Goal: Task Accomplishment & Management: Manage account settings

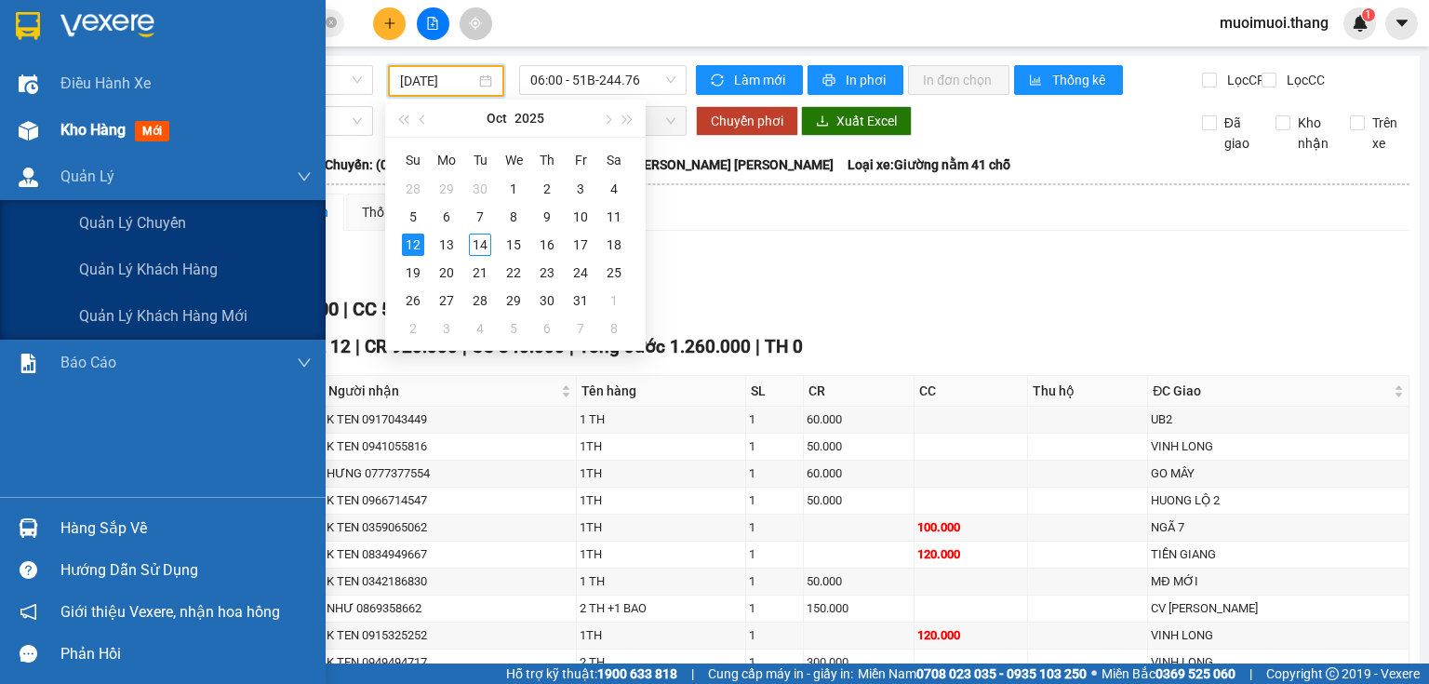
scroll to position [122, 0]
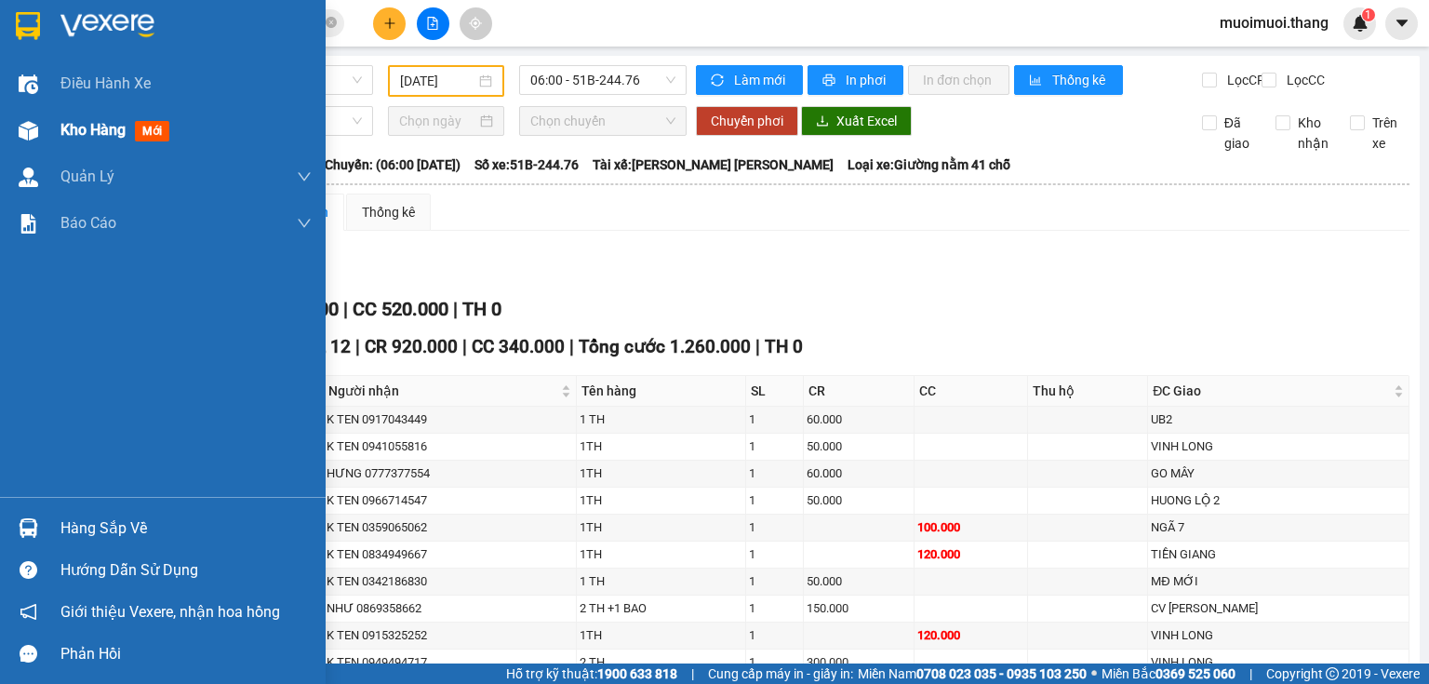
click at [58, 130] on div "Kho hàng mới" at bounding box center [163, 130] width 326 height 47
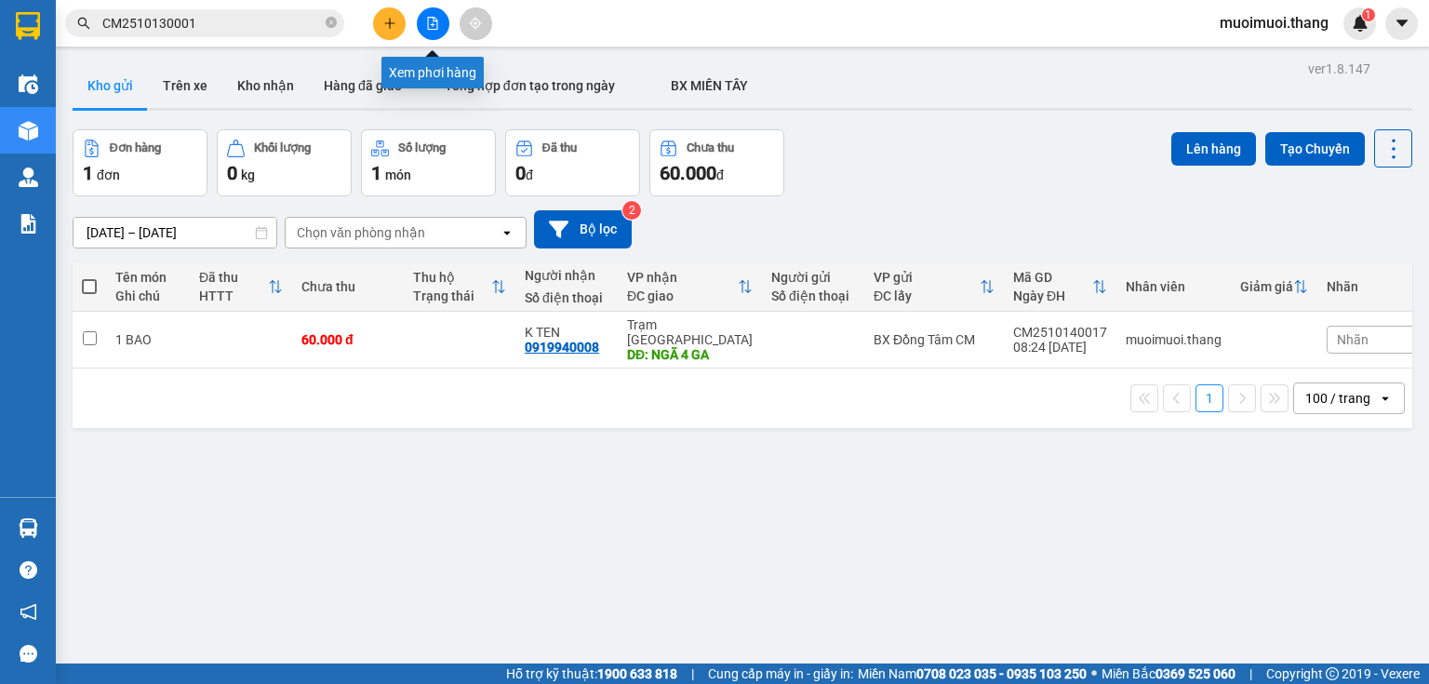
click at [431, 22] on icon "file-add" at bounding box center [432, 23] width 13 height 13
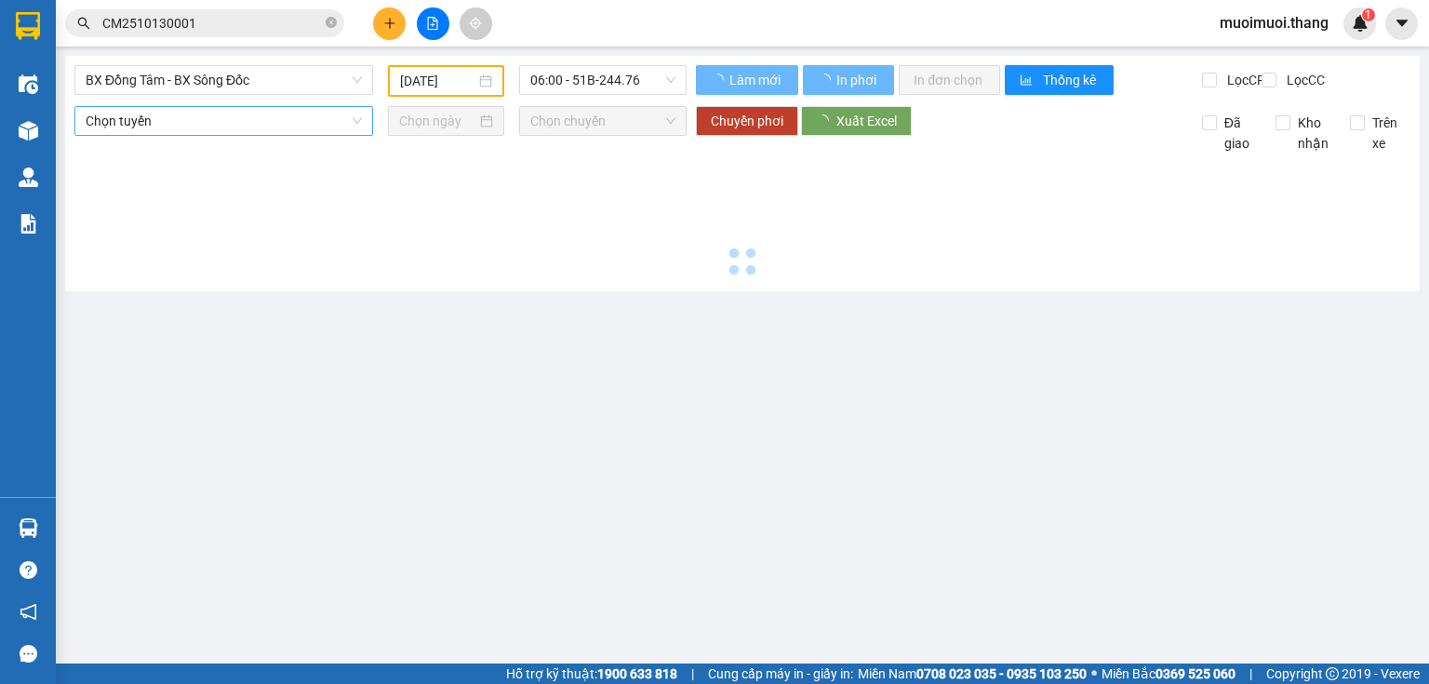
type input "14/10/2025"
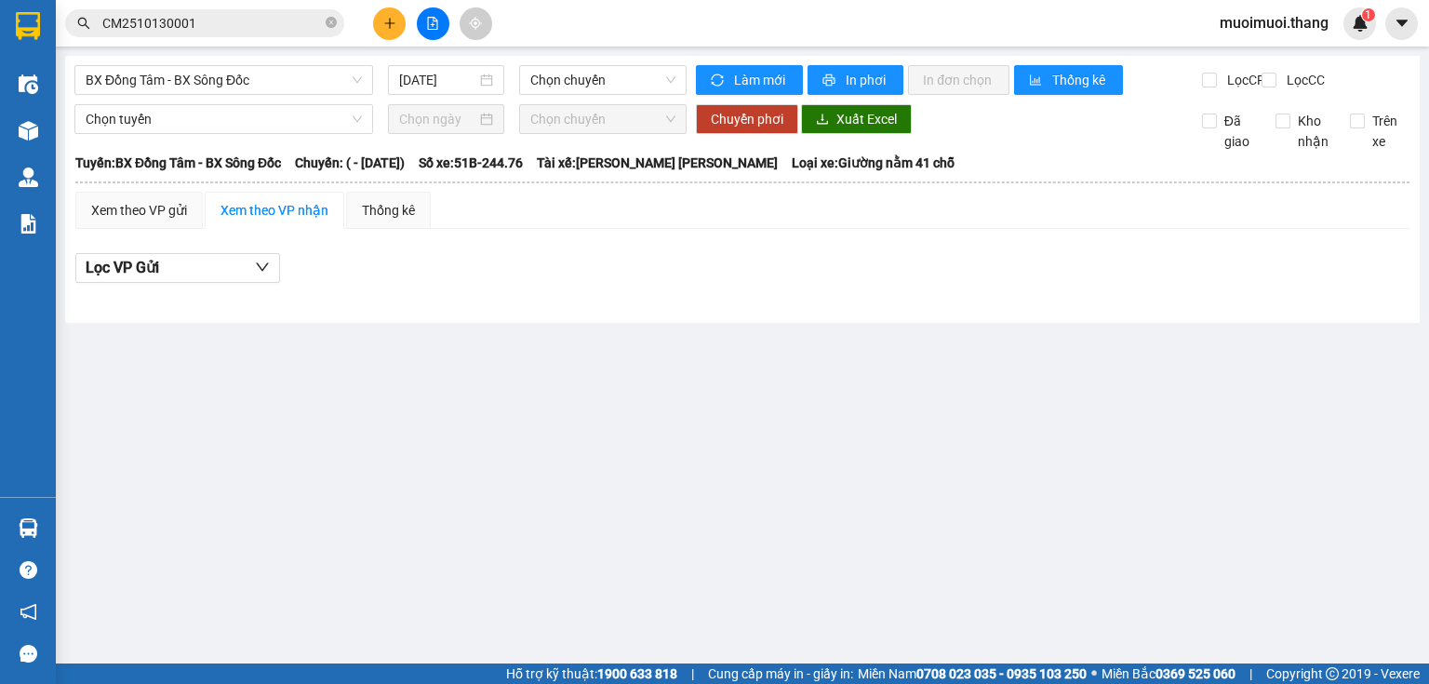
click at [1255, 29] on span "muoimuoi.thang" at bounding box center [1273, 22] width 139 height 23
click at [1251, 71] on li "Đăng xuất" at bounding box center [1272, 58] width 142 height 30
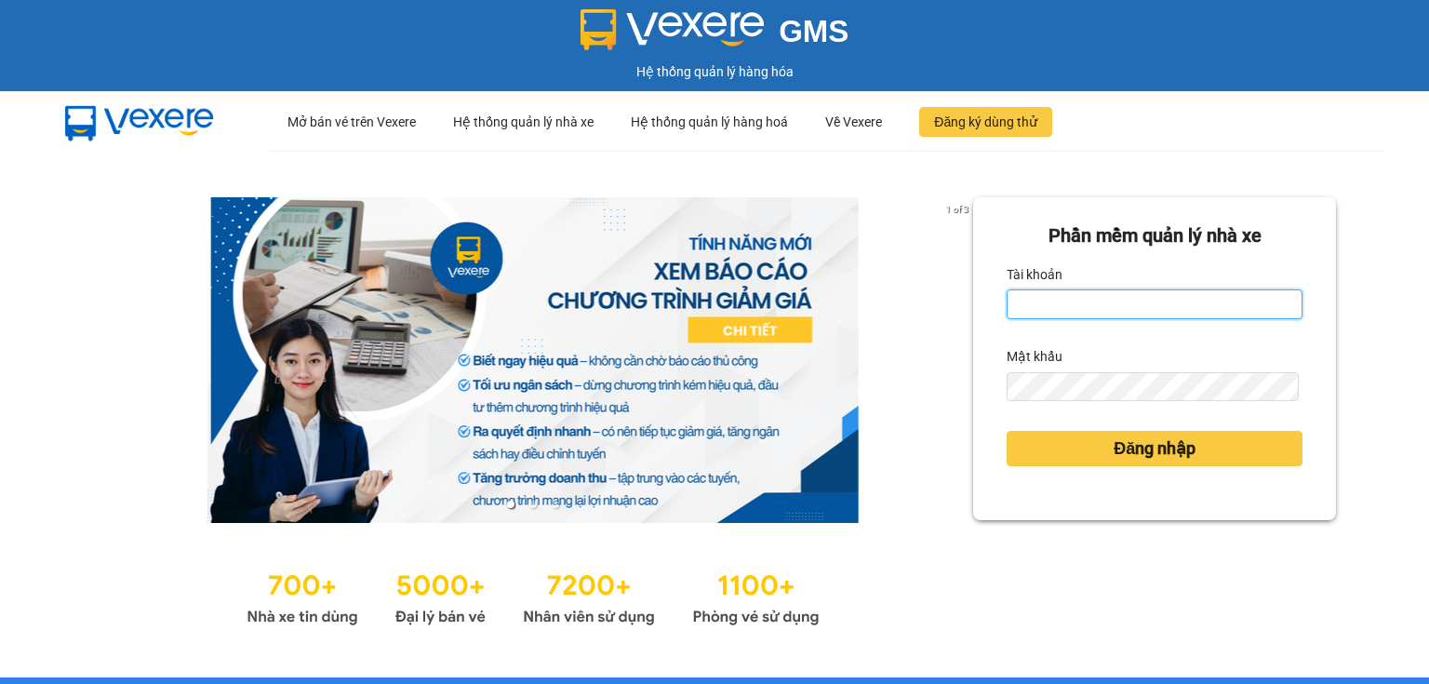
click at [1157, 312] on input "Tài khoản" at bounding box center [1154, 304] width 296 height 30
type input "muoimuoi.thang"
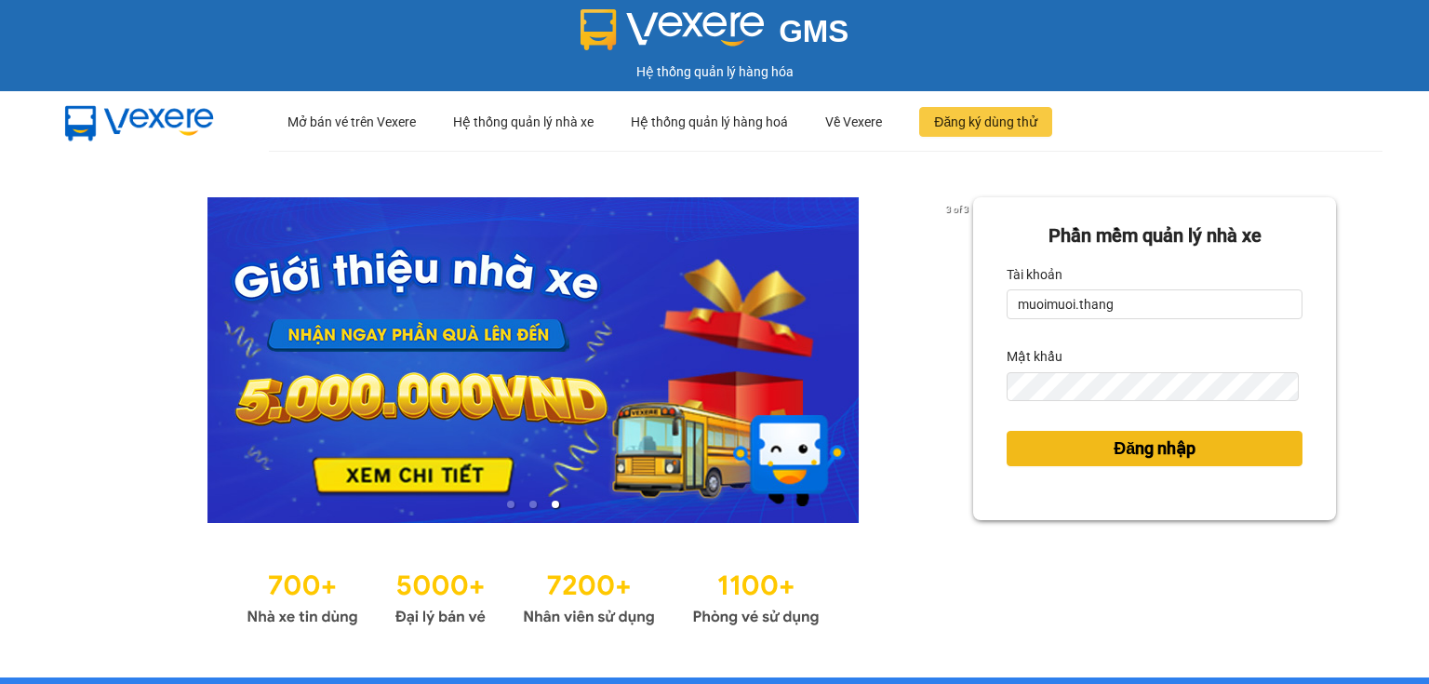
click at [1149, 447] on span "Đăng nhập" at bounding box center [1154, 448] width 82 height 26
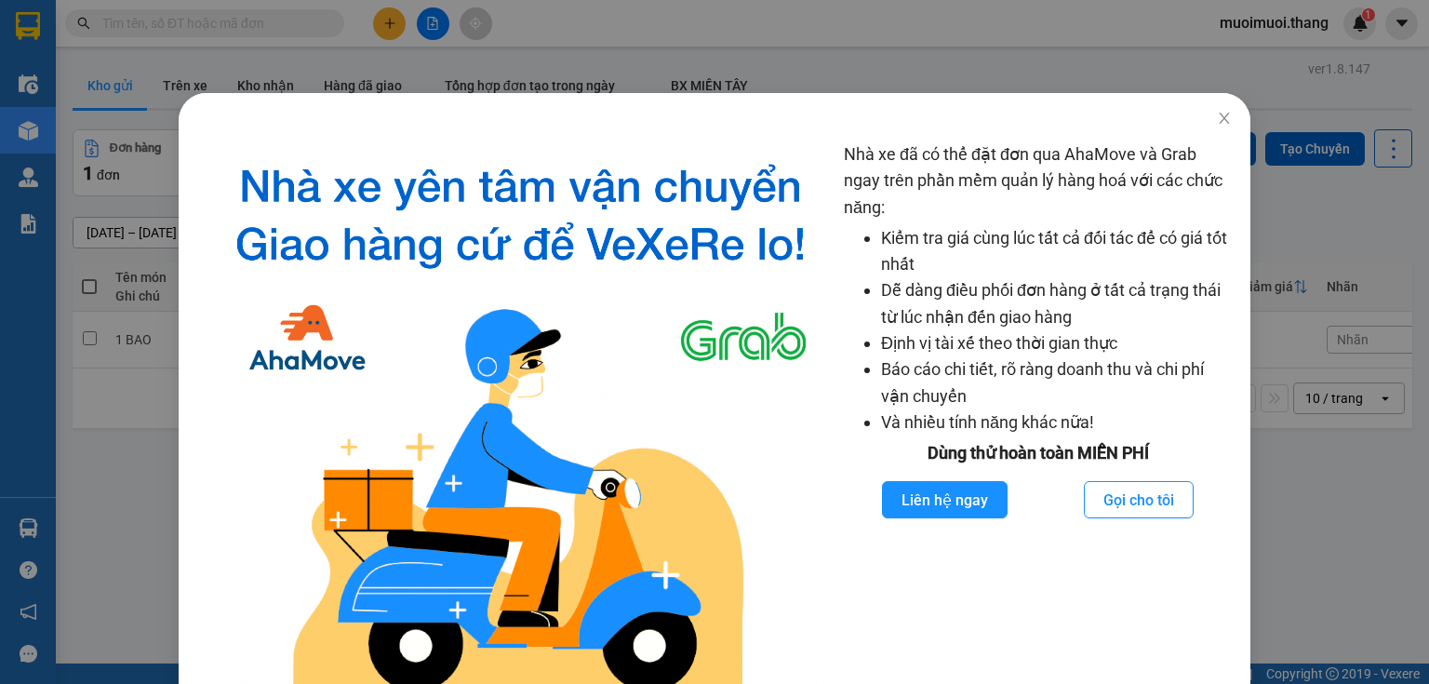
drag, startPoint x: 1346, startPoint y: 104, endPoint x: 1232, endPoint y: 89, distance: 114.4
click at [1232, 89] on div "Nhà xe đã có thể đặt đơn qua AhaMove và Grab ngay trên phần mềm quản lý hàng ho…" at bounding box center [714, 342] width 1429 height 684
